Goal: Book appointment/travel/reservation

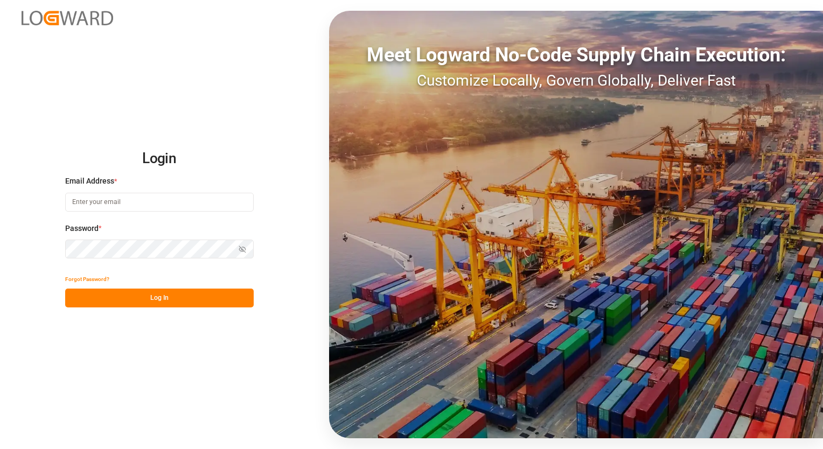
type input "[EMAIL_ADDRESS][PERSON_NAME][DOMAIN_NAME]"
click at [143, 303] on button "Log In" at bounding box center [159, 298] width 189 height 19
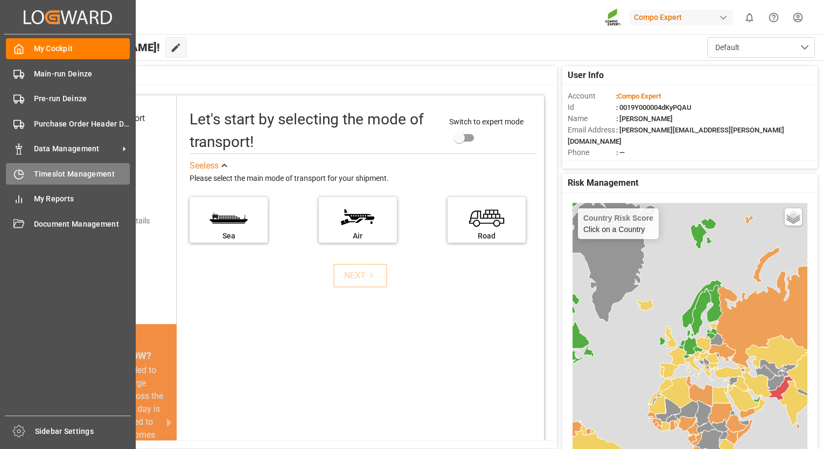
click at [75, 173] on span "Timeslot Management" at bounding box center [82, 174] width 96 height 11
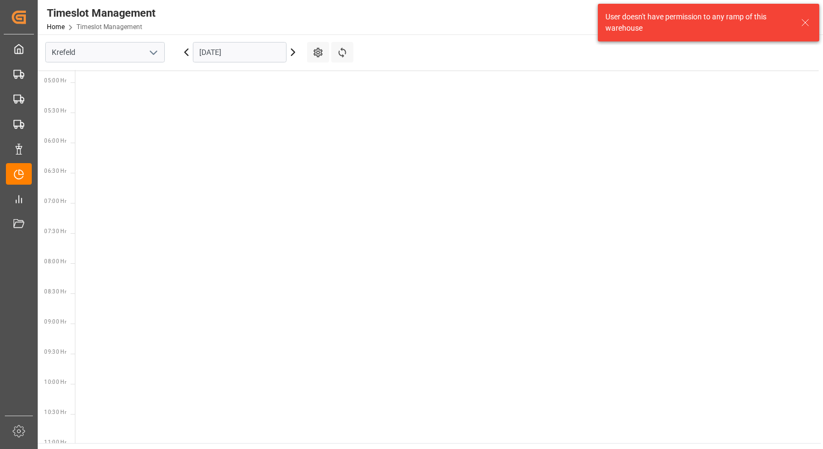
scroll to position [438, 0]
click at [154, 53] on polyline "open menu" at bounding box center [153, 52] width 6 height 3
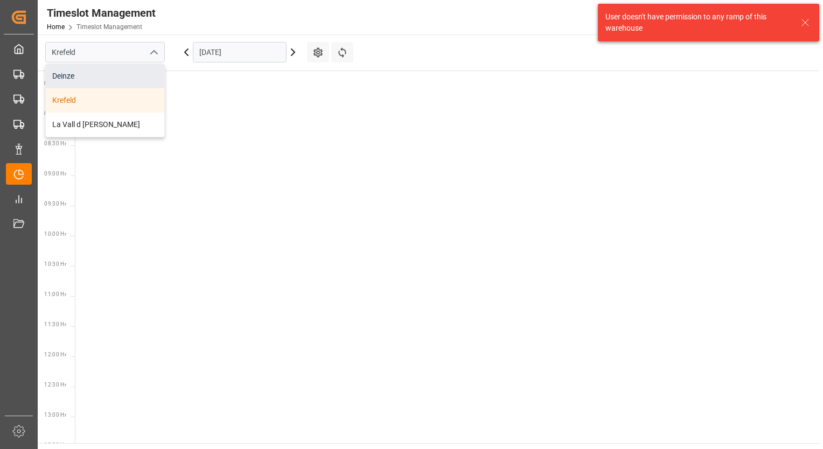
click at [71, 81] on div "Deinze" at bounding box center [105, 76] width 119 height 24
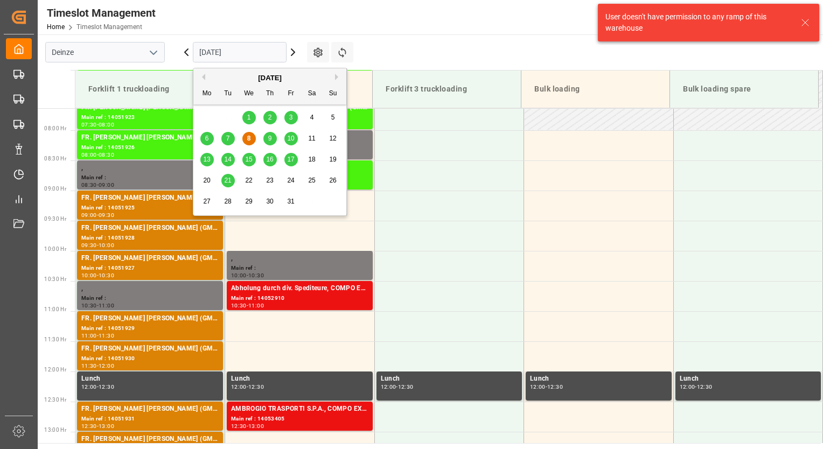
click at [213, 57] on input "[DATE]" at bounding box center [240, 52] width 94 height 20
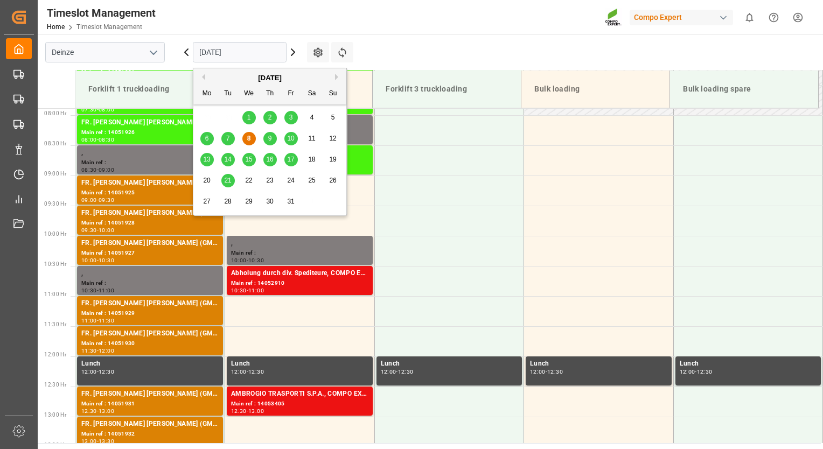
click at [204, 182] on span "20" at bounding box center [206, 181] width 7 height 8
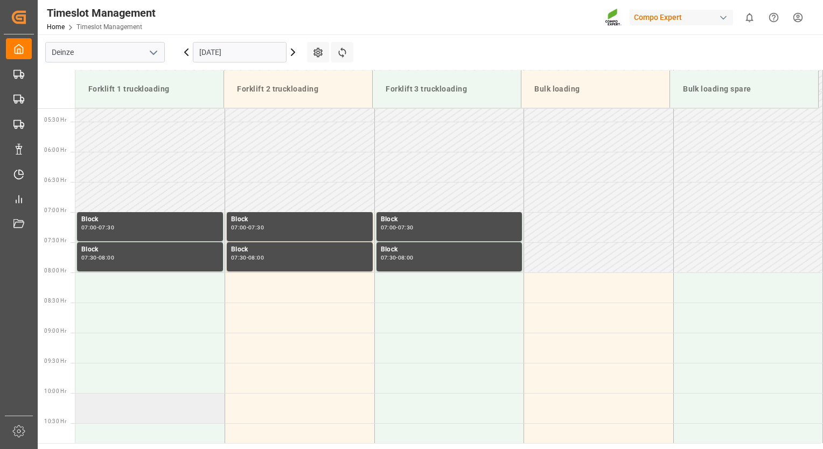
scroll to position [99, 0]
